Goal: Transaction & Acquisition: Purchase product/service

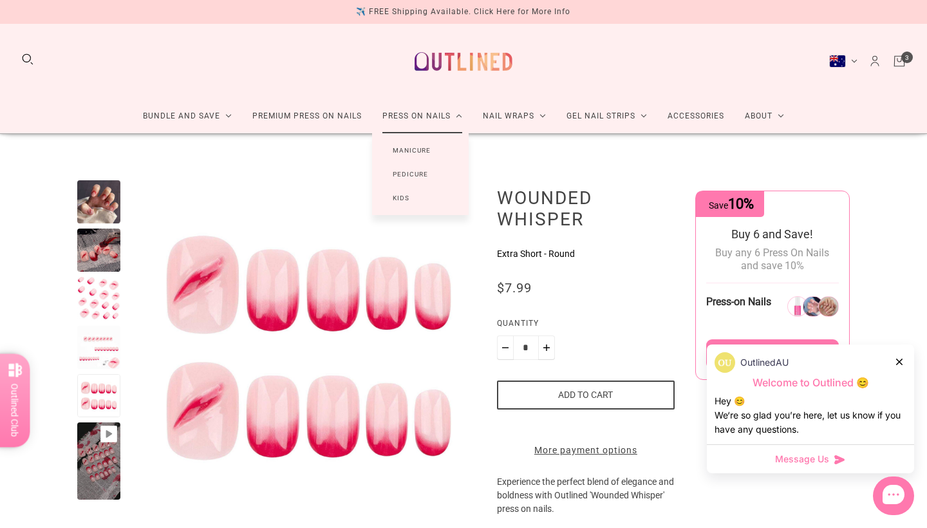
click at [407, 162] on link "Manicure" at bounding box center [411, 150] width 79 height 24
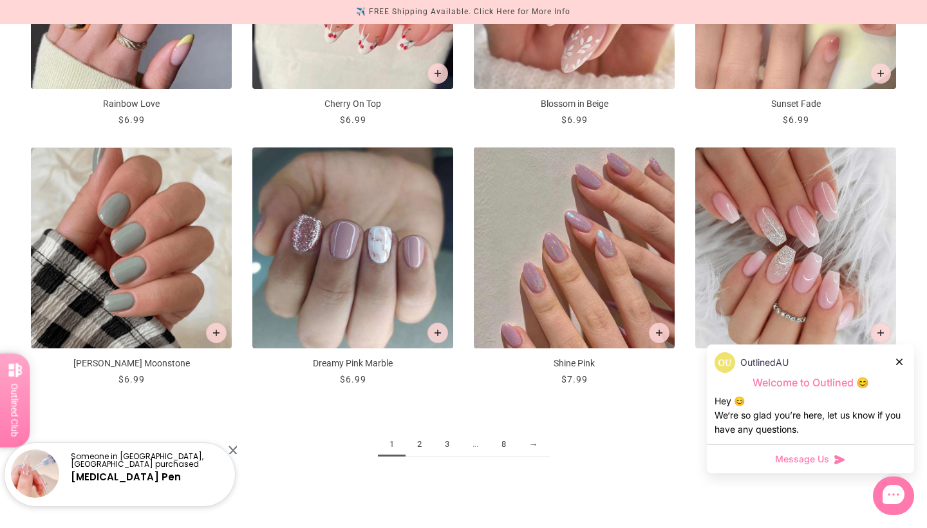
scroll to position [1414, 0]
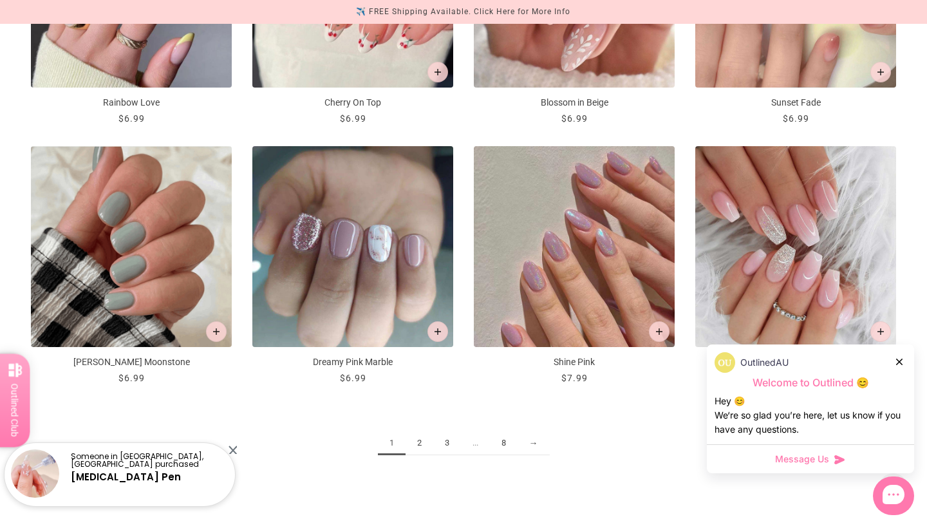
click at [418, 441] on link "2" at bounding box center [420, 443] width 28 height 24
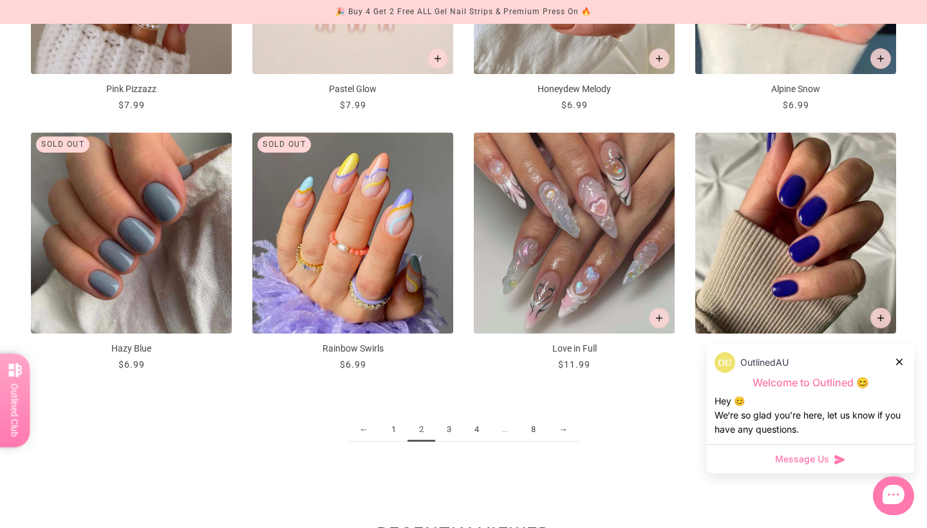
scroll to position [1432, 0]
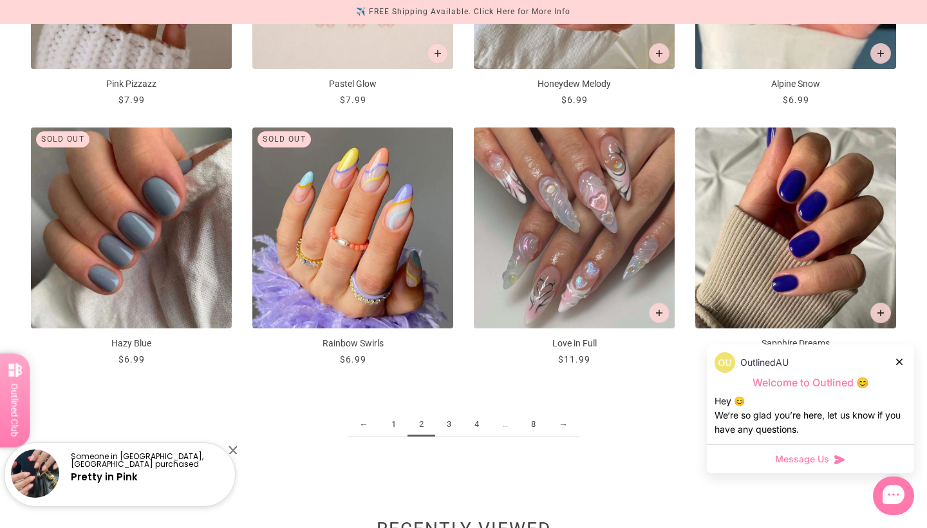
click at [451, 422] on link "3" at bounding box center [449, 425] width 28 height 24
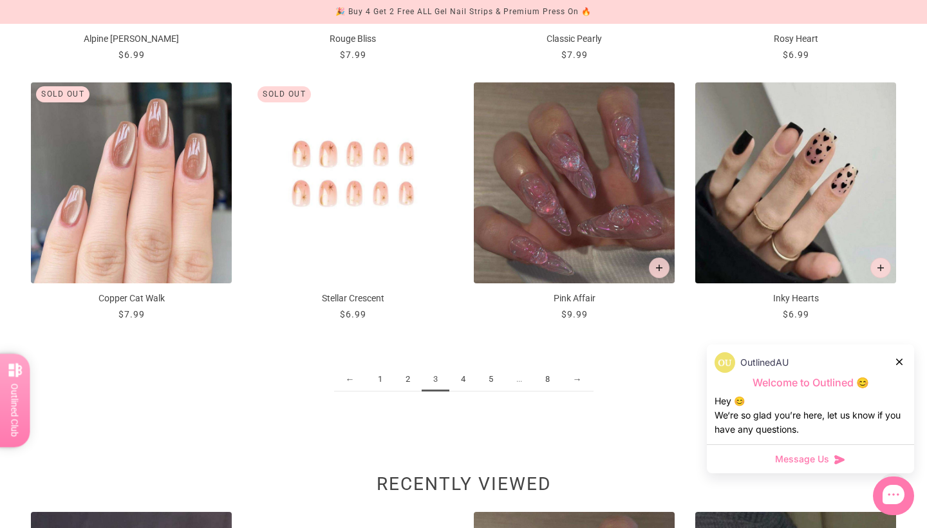
scroll to position [1478, 0]
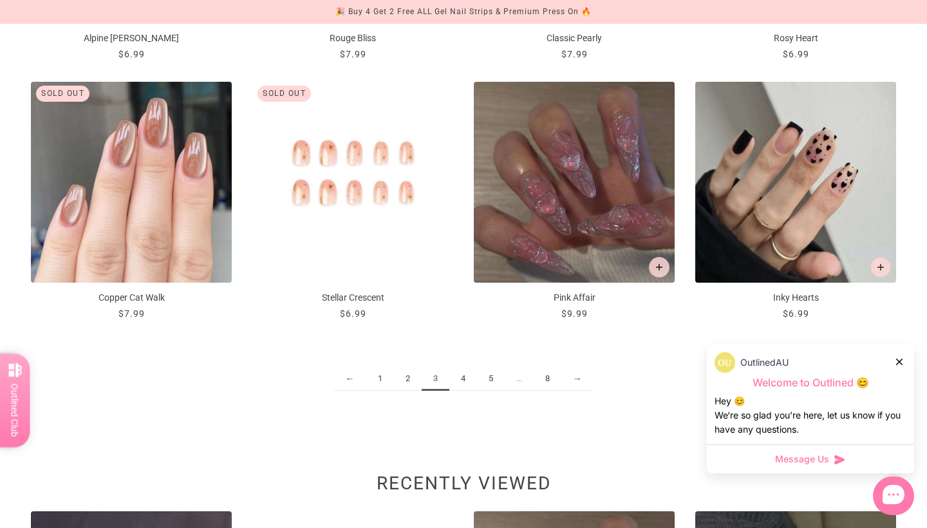
click at [458, 386] on link "4" at bounding box center [463, 379] width 28 height 24
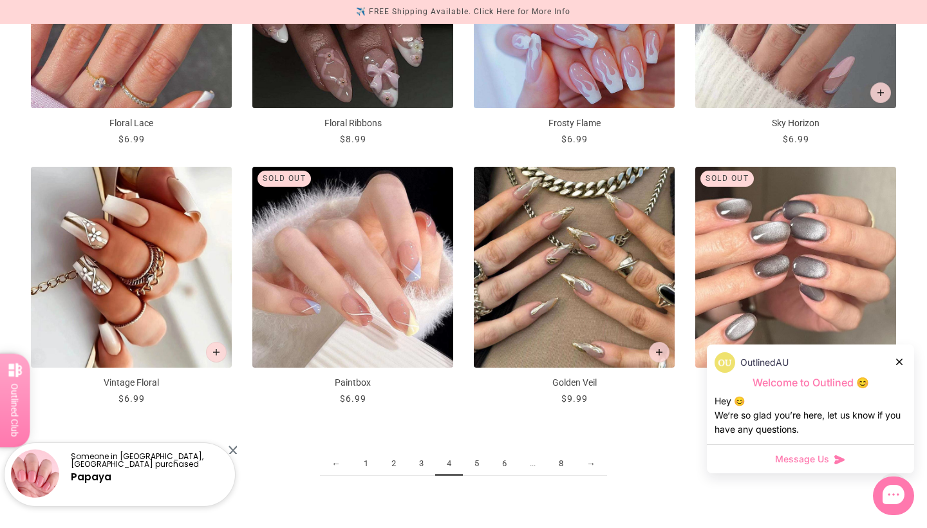
scroll to position [1405, 1]
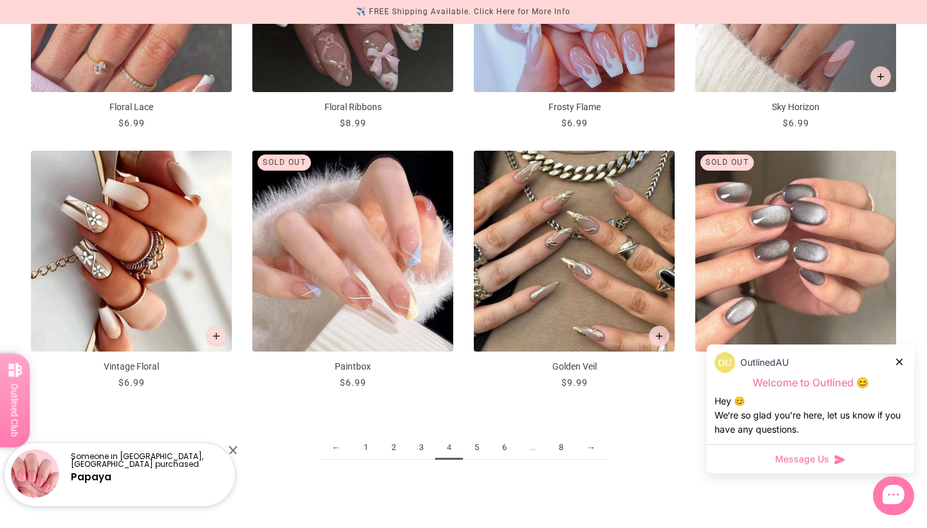
click at [478, 447] on link "5" at bounding box center [477, 448] width 28 height 24
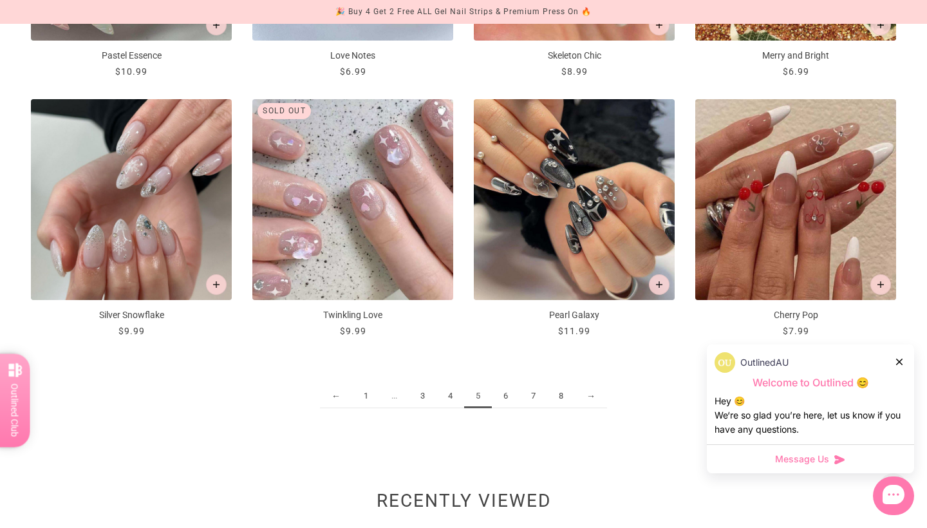
scroll to position [1461, 0]
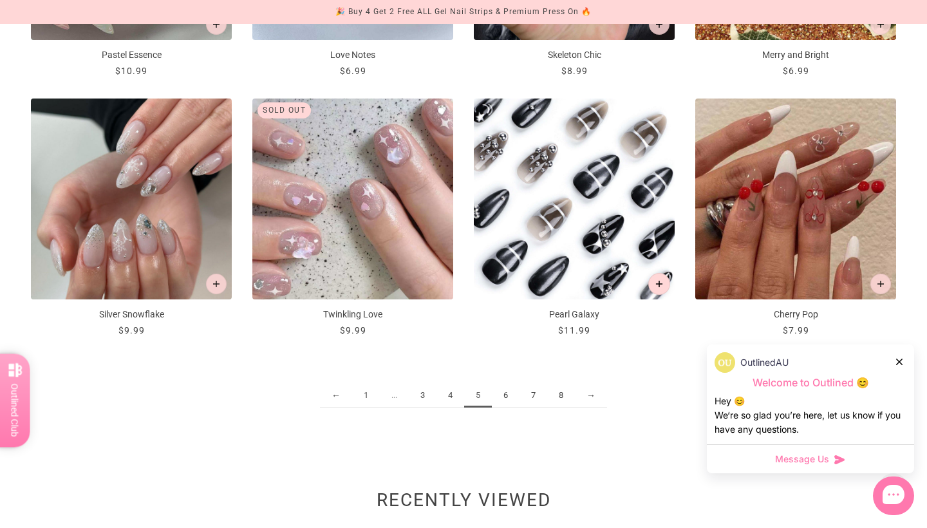
click at [661, 284] on icon "Add to cart" at bounding box center [659, 284] width 7 height 7
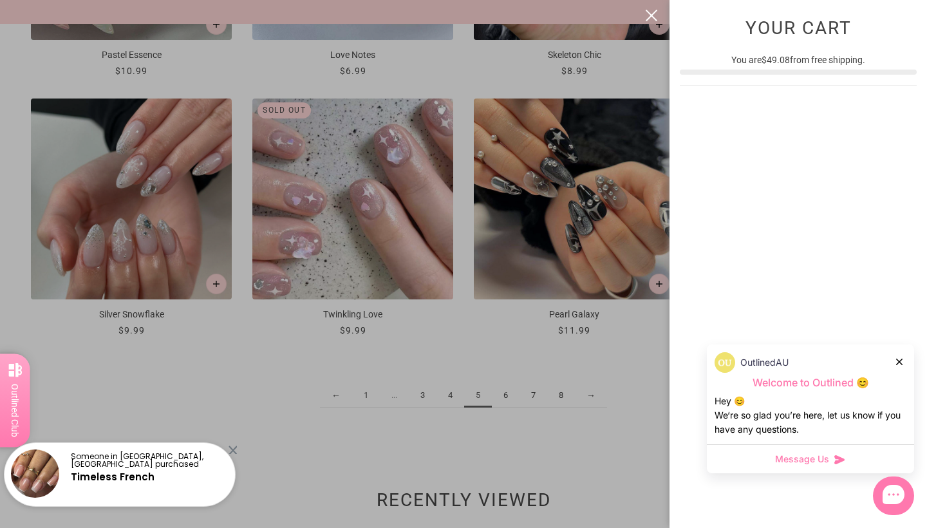
scroll to position [0, 0]
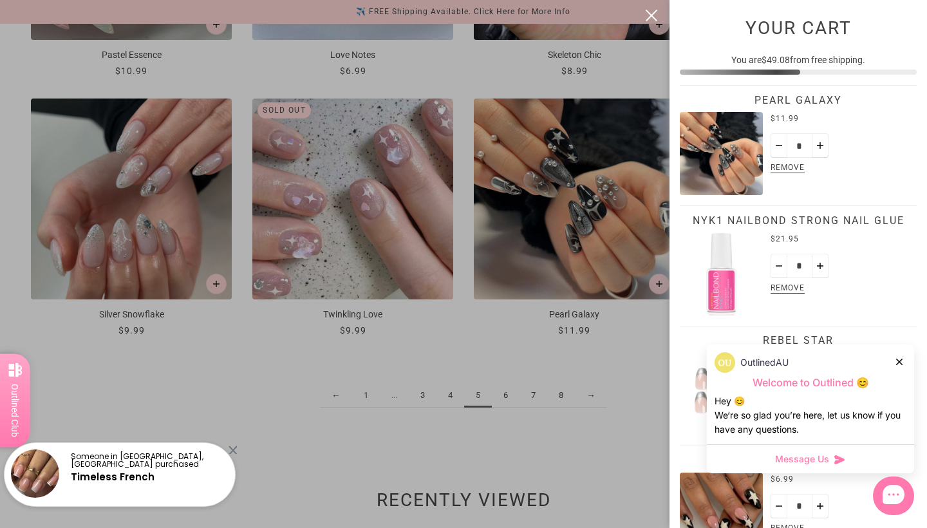
click at [504, 395] on div at bounding box center [463, 264] width 927 height 528
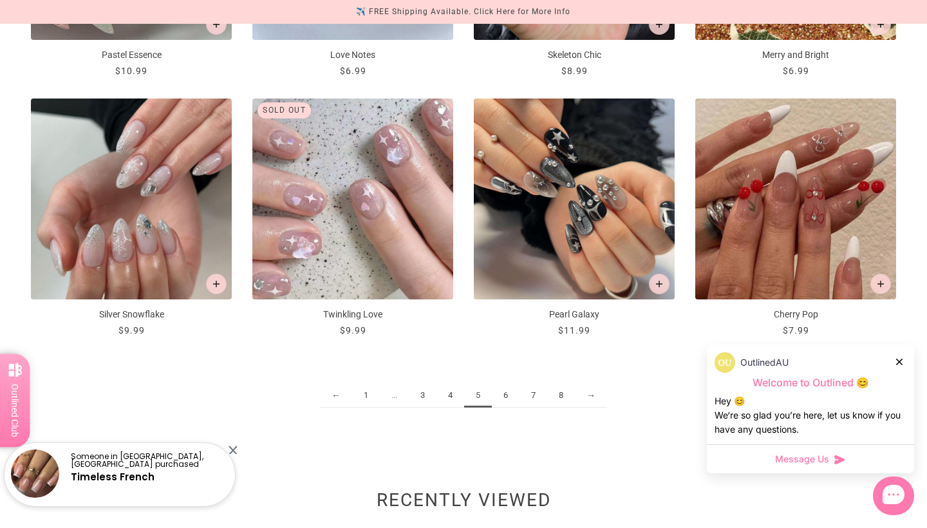
scroll to position [1461, 0]
click at [504, 395] on link "6" at bounding box center [506, 396] width 28 height 24
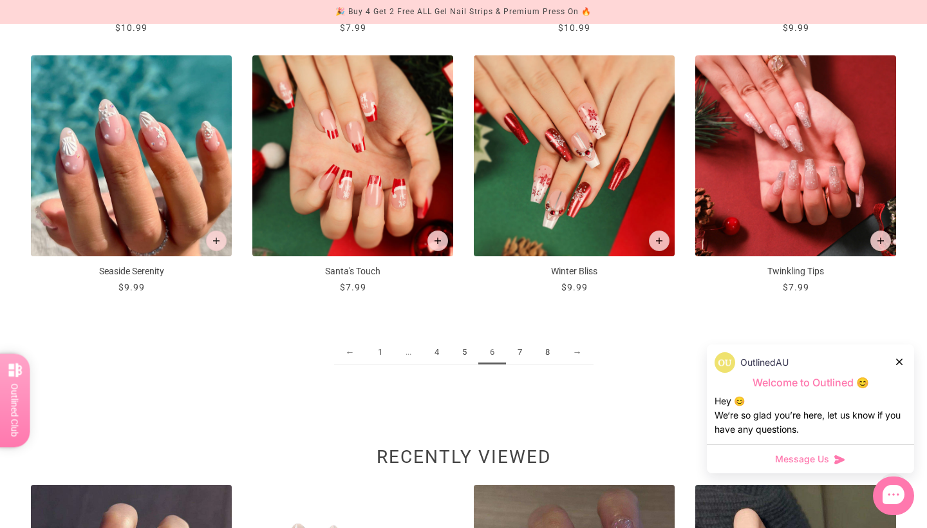
scroll to position [1530, 0]
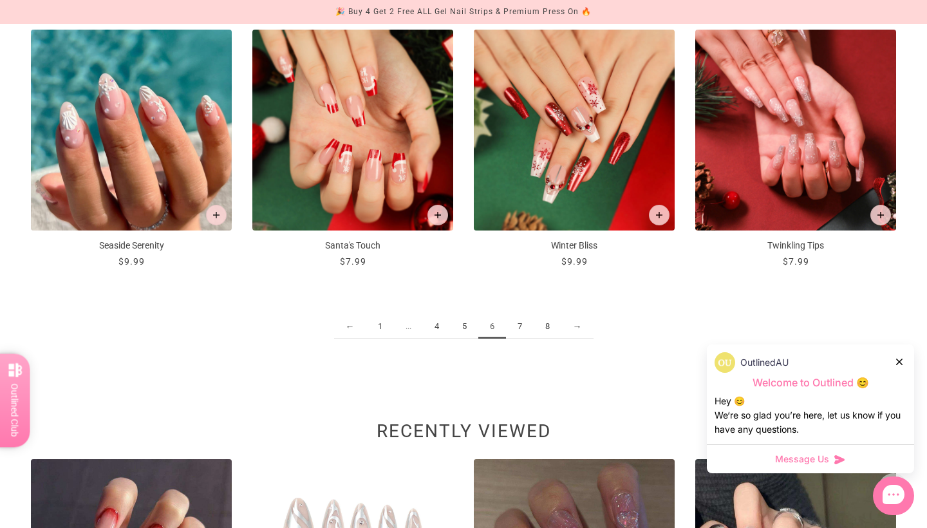
click at [520, 329] on link "7" at bounding box center [520, 327] width 28 height 24
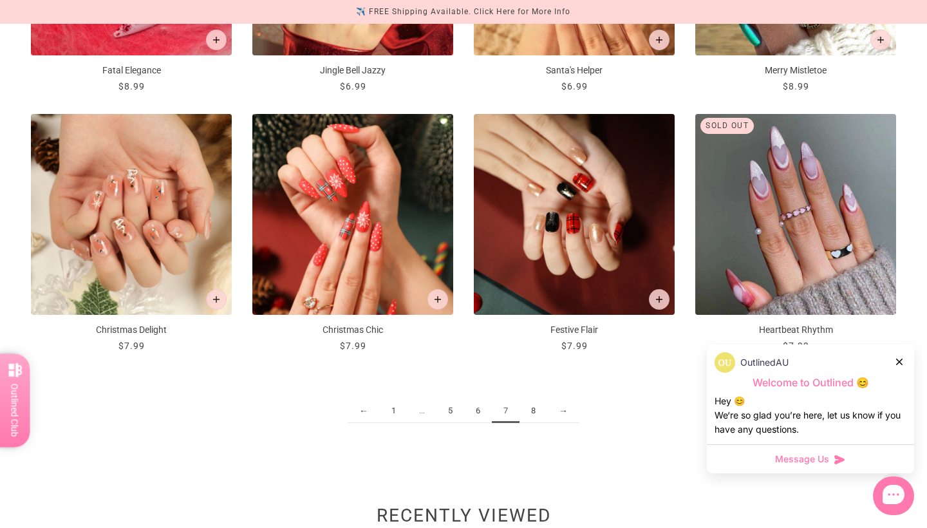
scroll to position [1448, 0]
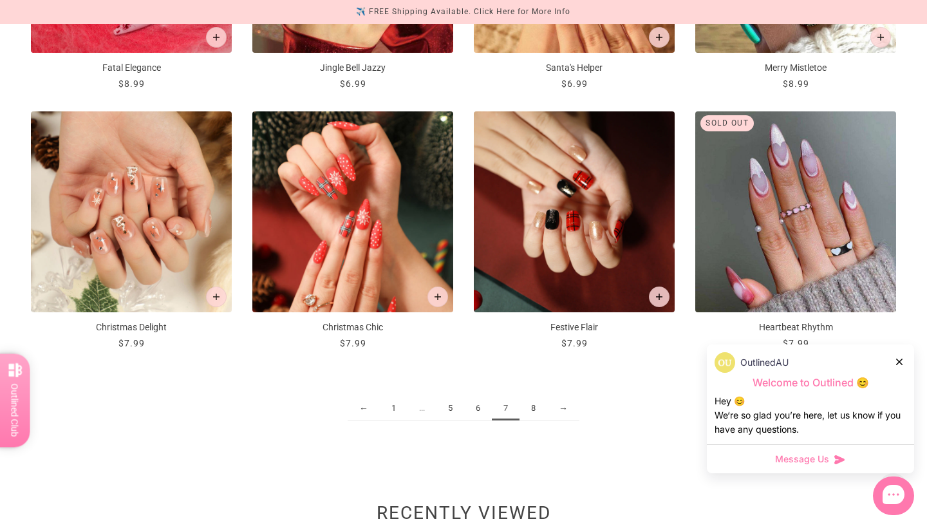
click at [533, 410] on link "8" at bounding box center [534, 409] width 28 height 24
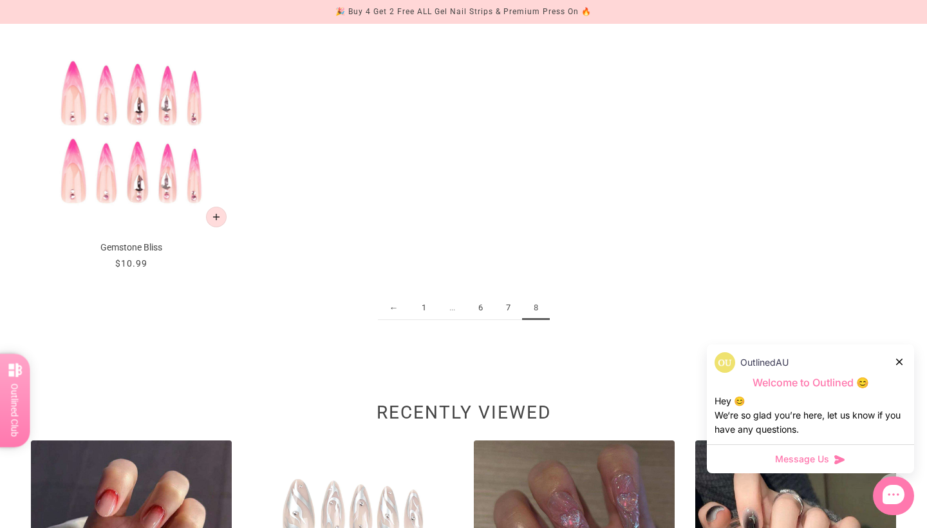
click at [420, 307] on link "1" at bounding box center [424, 308] width 28 height 24
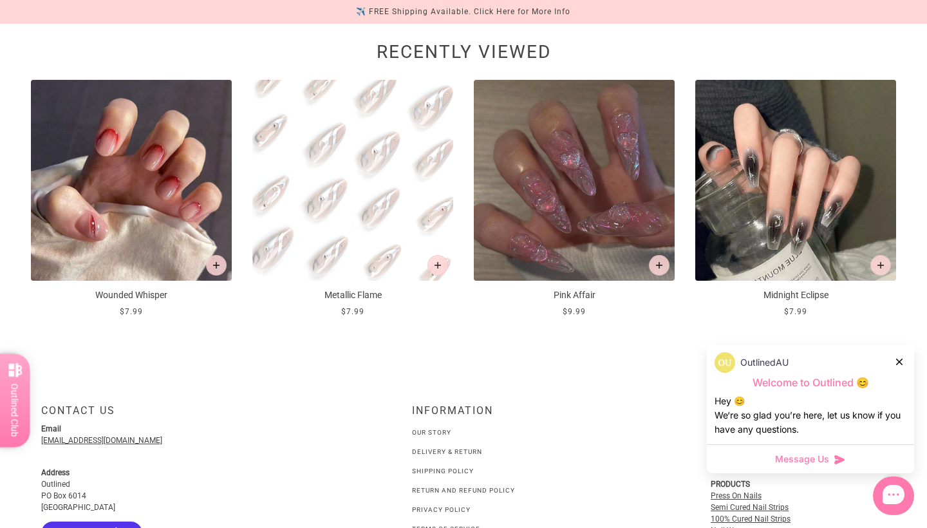
click at [426, 182] on img at bounding box center [352, 180] width 201 height 201
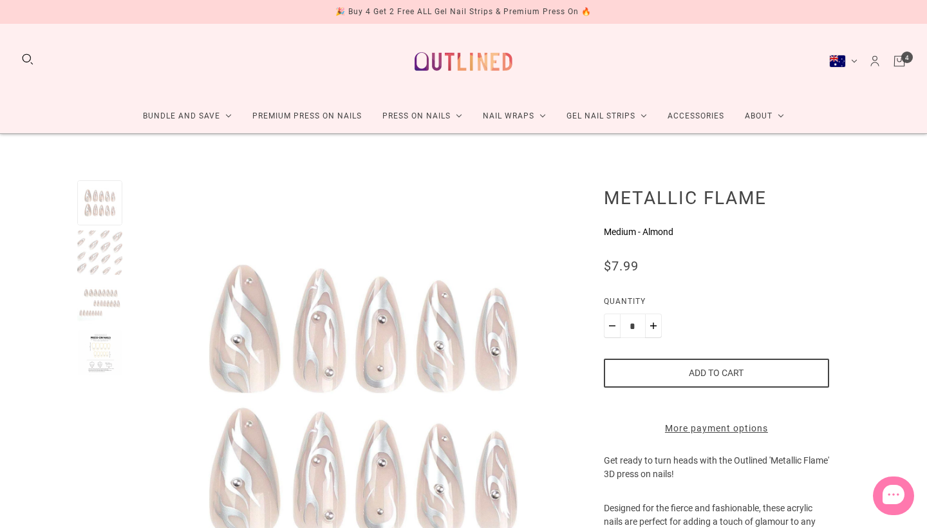
click at [105, 280] on div at bounding box center [99, 302] width 45 height 45
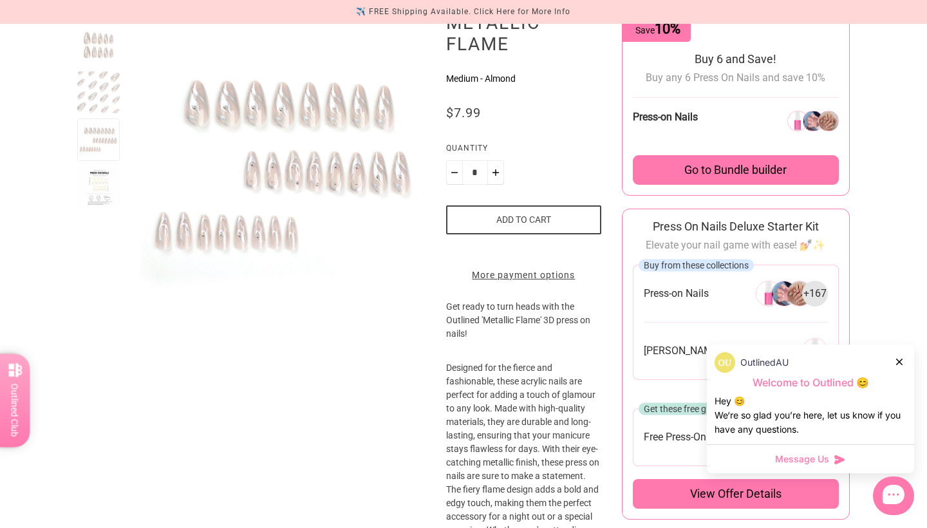
scroll to position [14, 0]
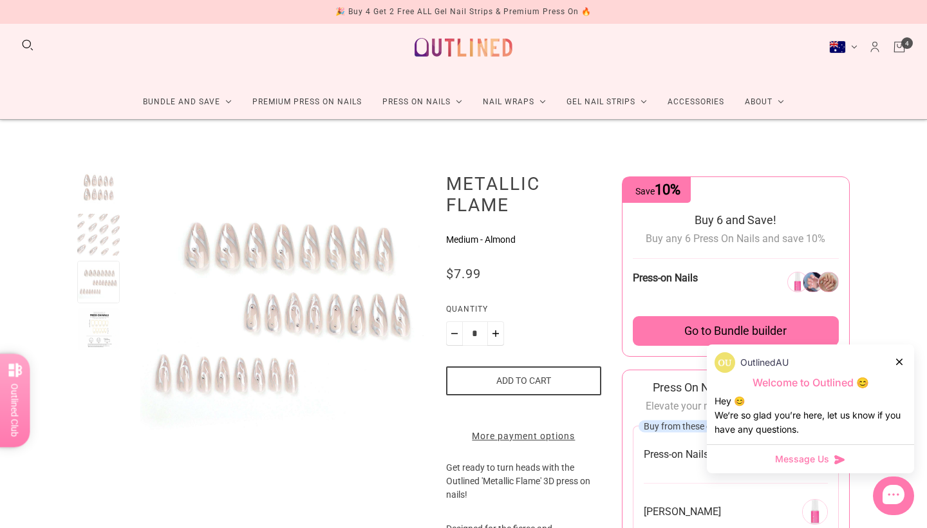
click at [478, 50] on img at bounding box center [463, 47] width 113 height 55
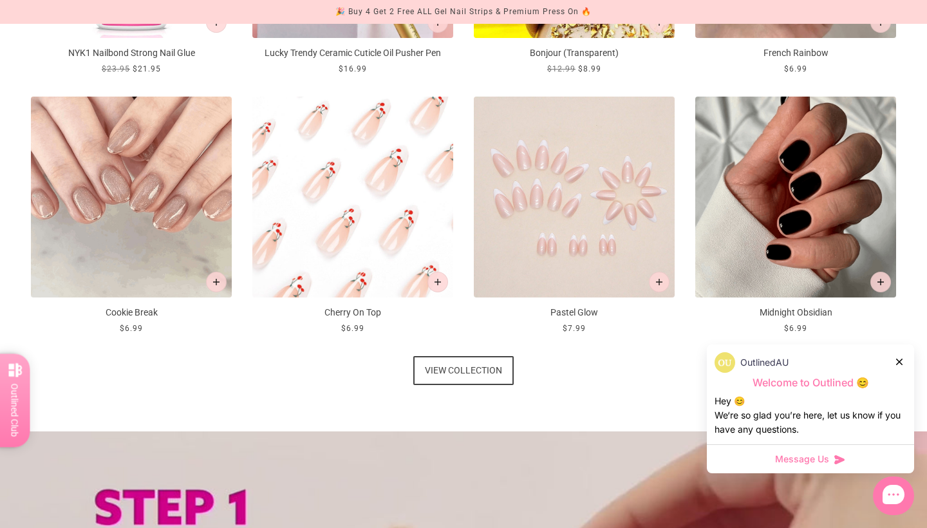
scroll to position [740, 0]
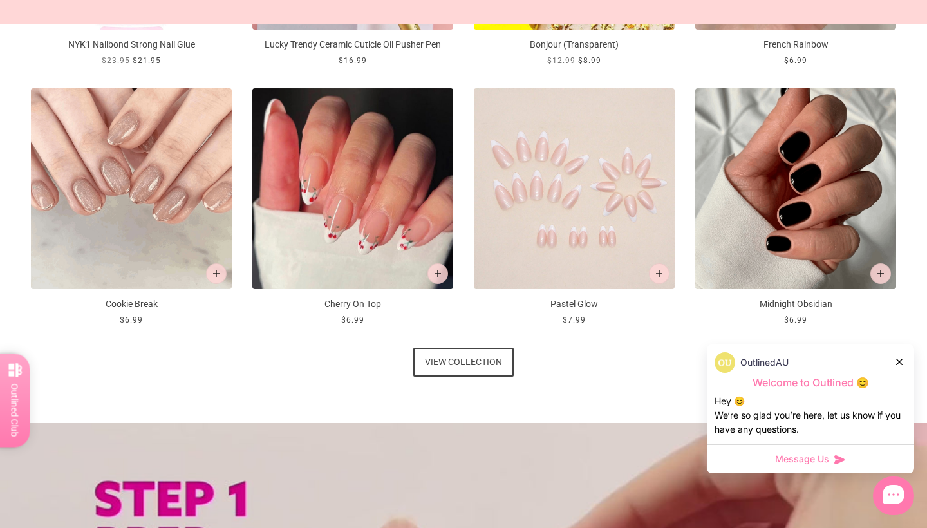
click at [446, 364] on span "View collection" at bounding box center [463, 362] width 77 height 29
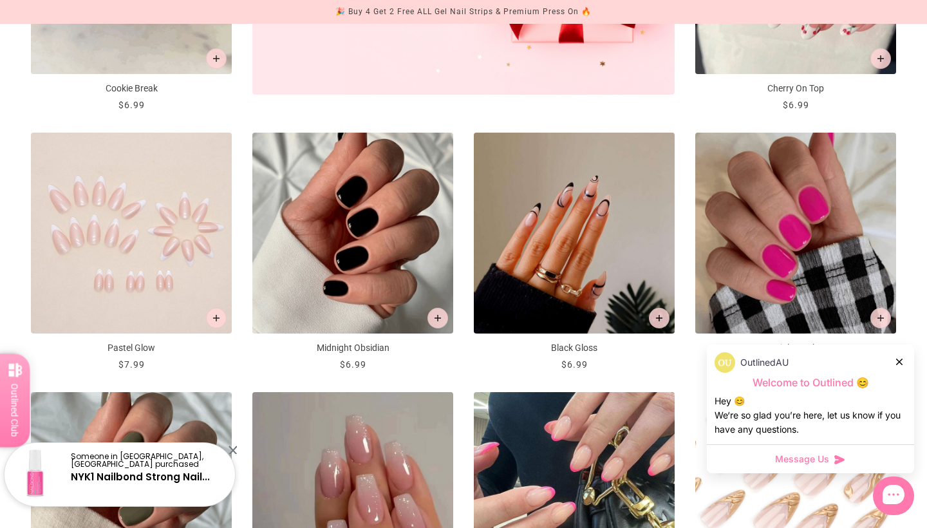
scroll to position [652, 0]
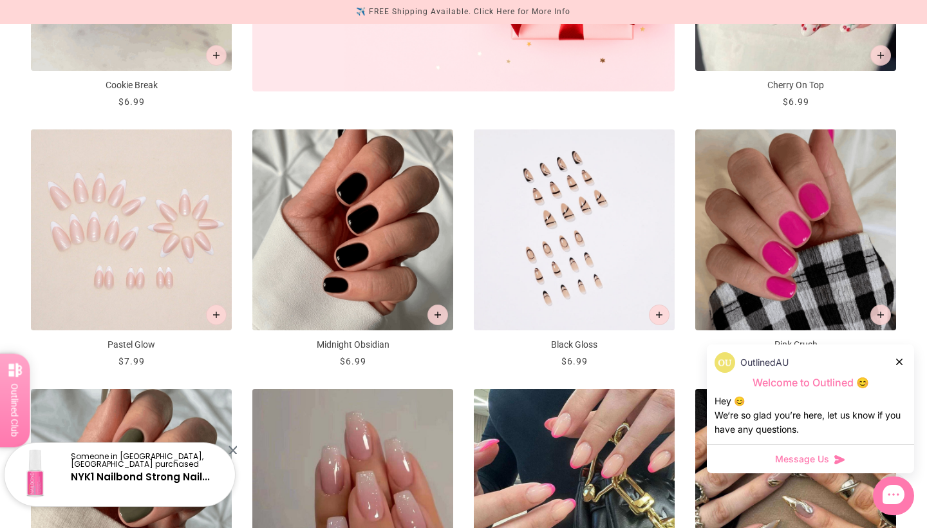
click at [479, 184] on img "Black Gloss" at bounding box center [574, 229] width 201 height 201
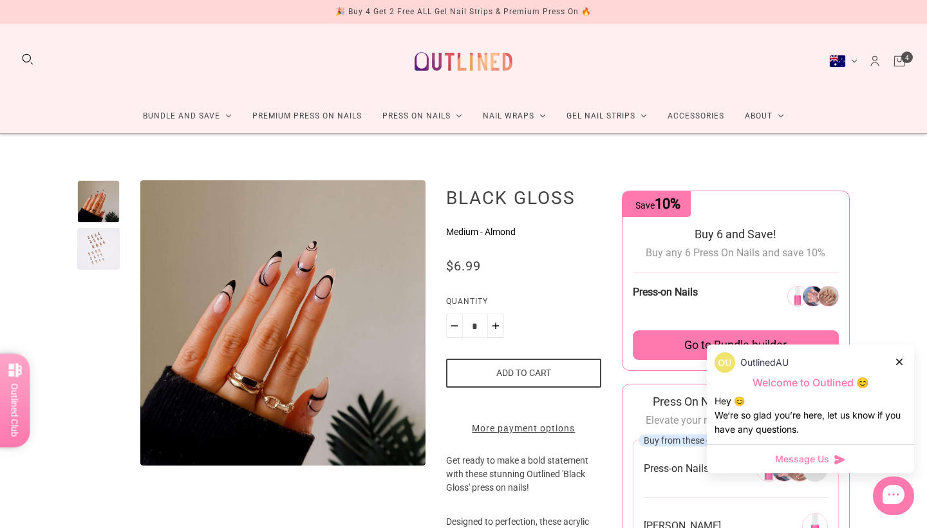
click at [902, 61] on link "Cart" at bounding box center [899, 61] width 14 height 14
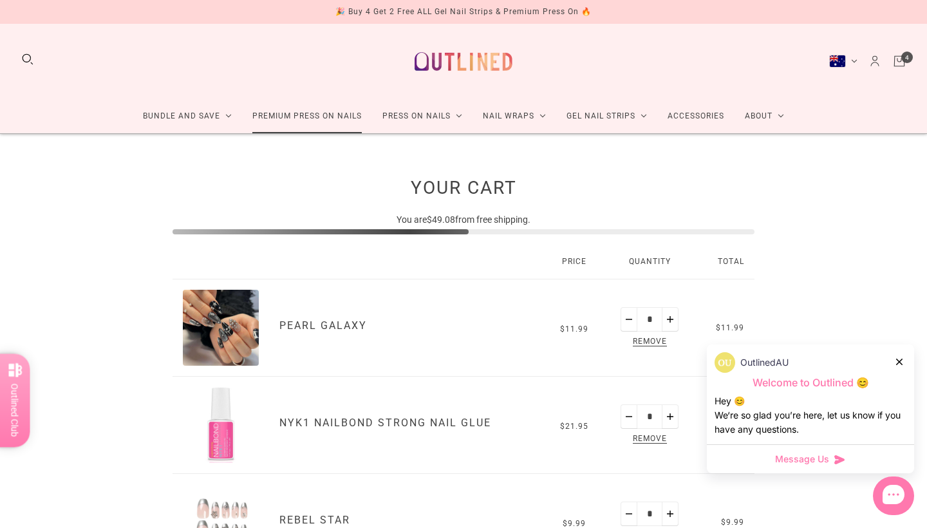
click at [321, 101] on link "Premium Press On Nails" at bounding box center [307, 116] width 130 height 34
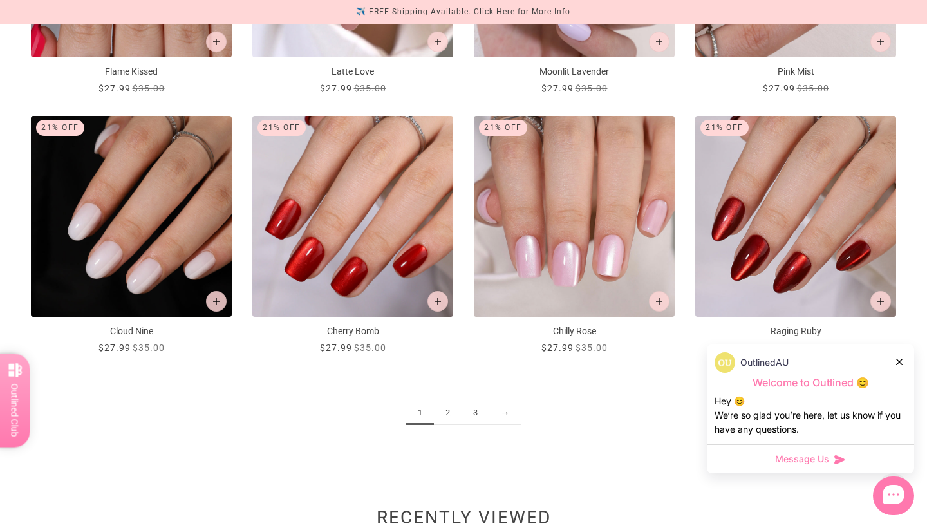
scroll to position [1445, 0]
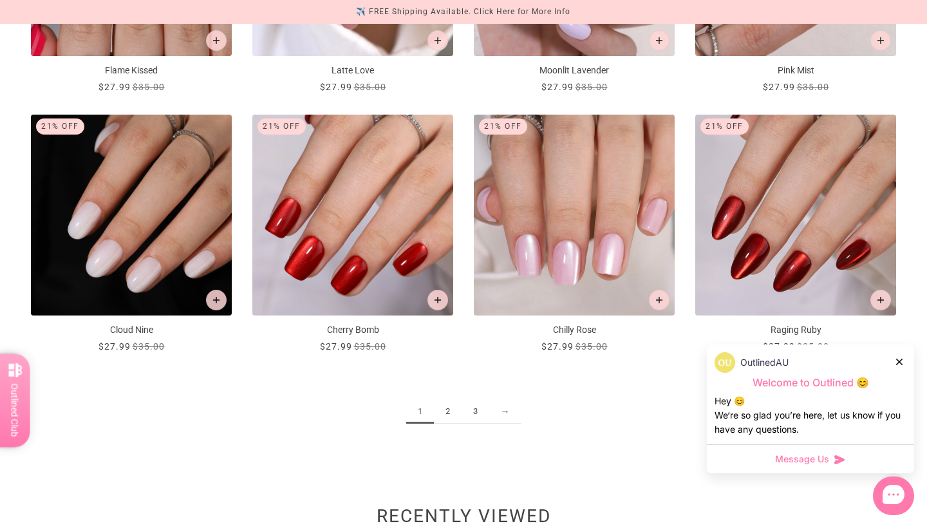
click at [444, 406] on link "2" at bounding box center [448, 412] width 28 height 24
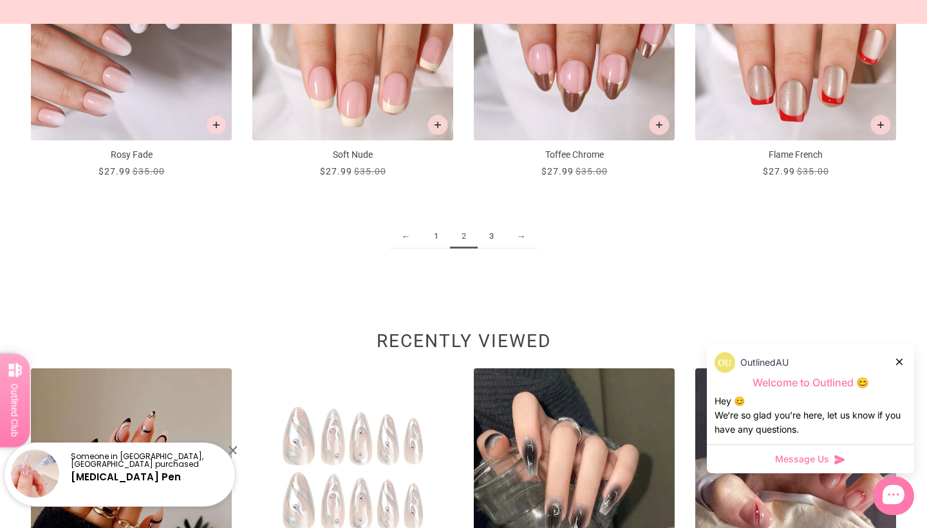
click at [489, 237] on link "3" at bounding box center [492, 237] width 28 height 24
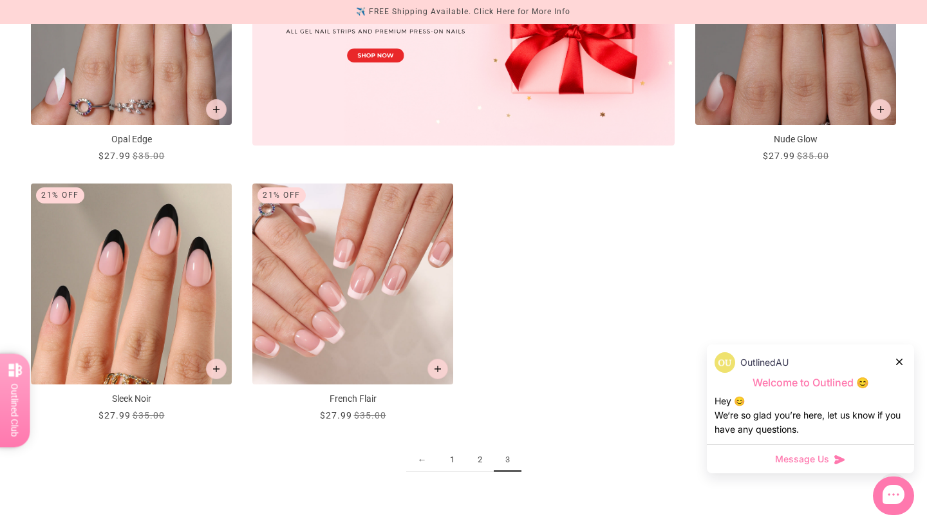
scroll to position [601, 0]
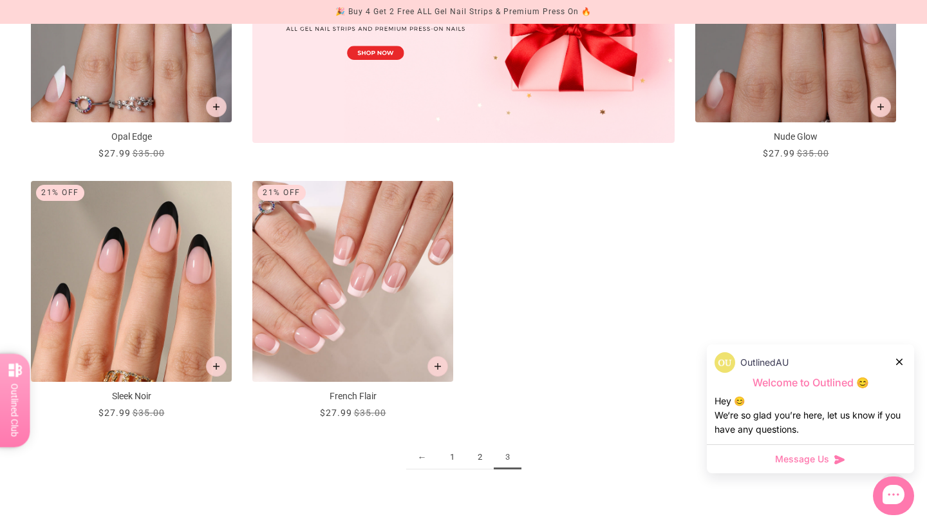
click at [449, 460] on link "1" at bounding box center [452, 457] width 28 height 24
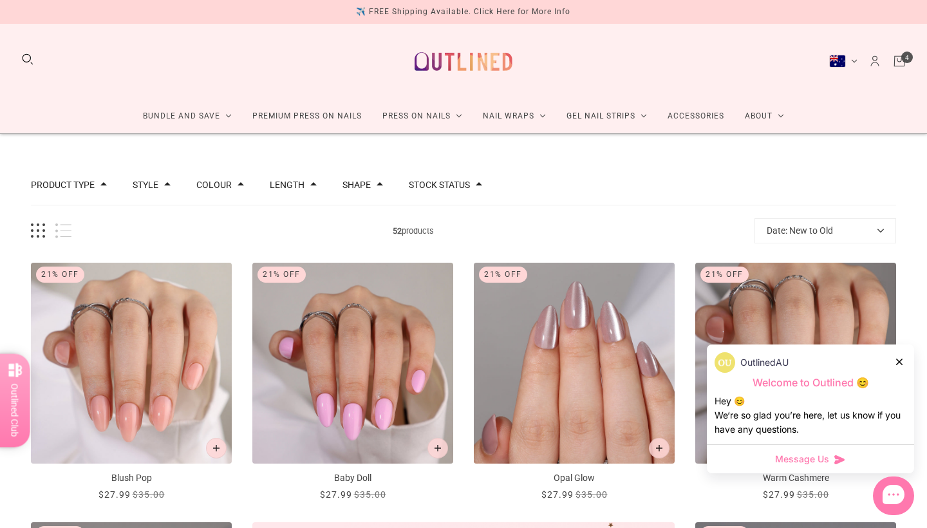
click at [488, 50] on img at bounding box center [463, 61] width 113 height 55
